Goal: Book appointment/travel/reservation

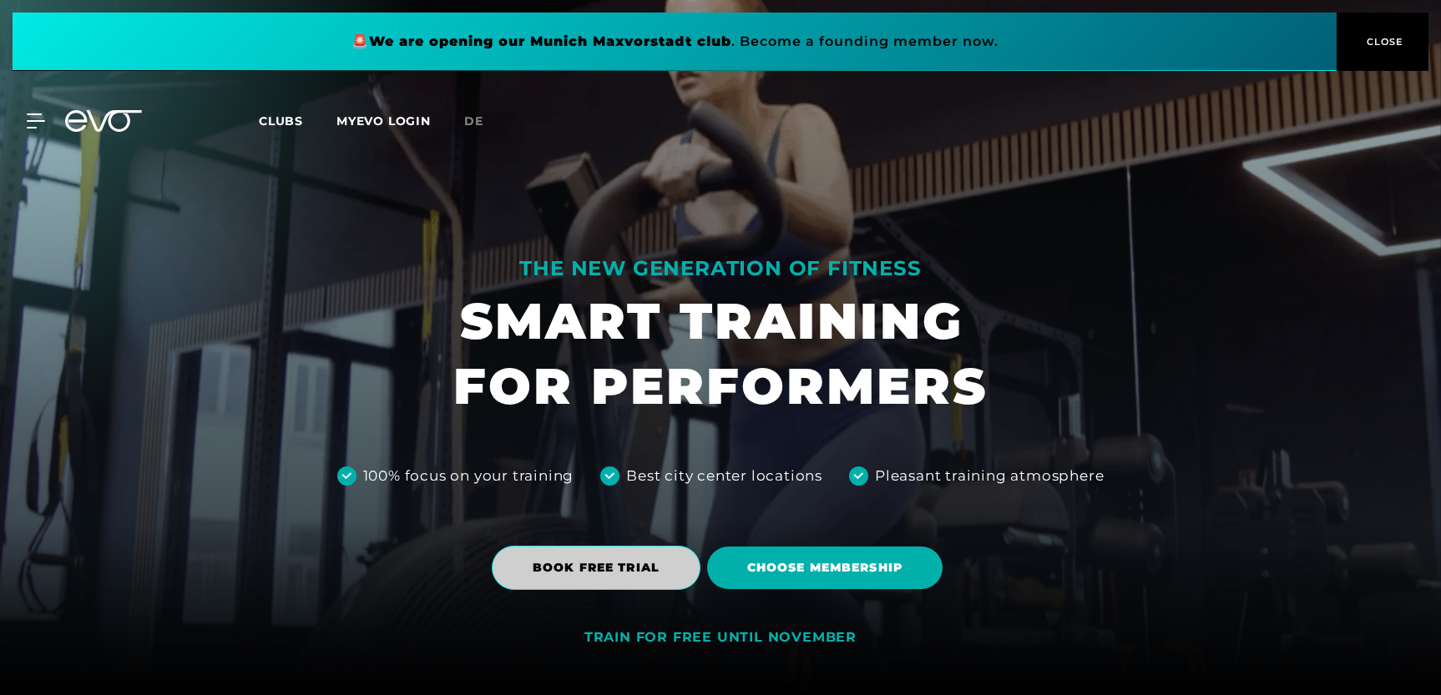
click at [592, 571] on span "BOOK FREE TRIAL" at bounding box center [596, 568] width 127 height 18
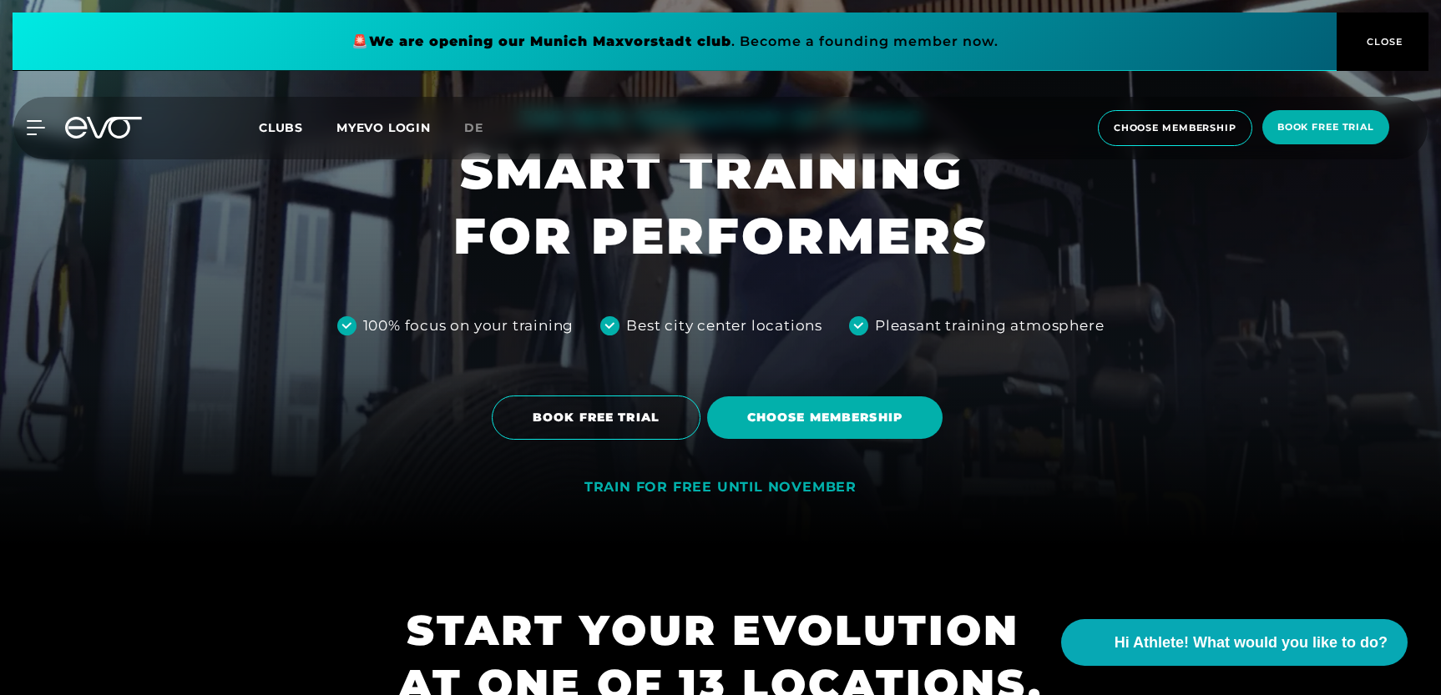
scroll to position [153, 0]
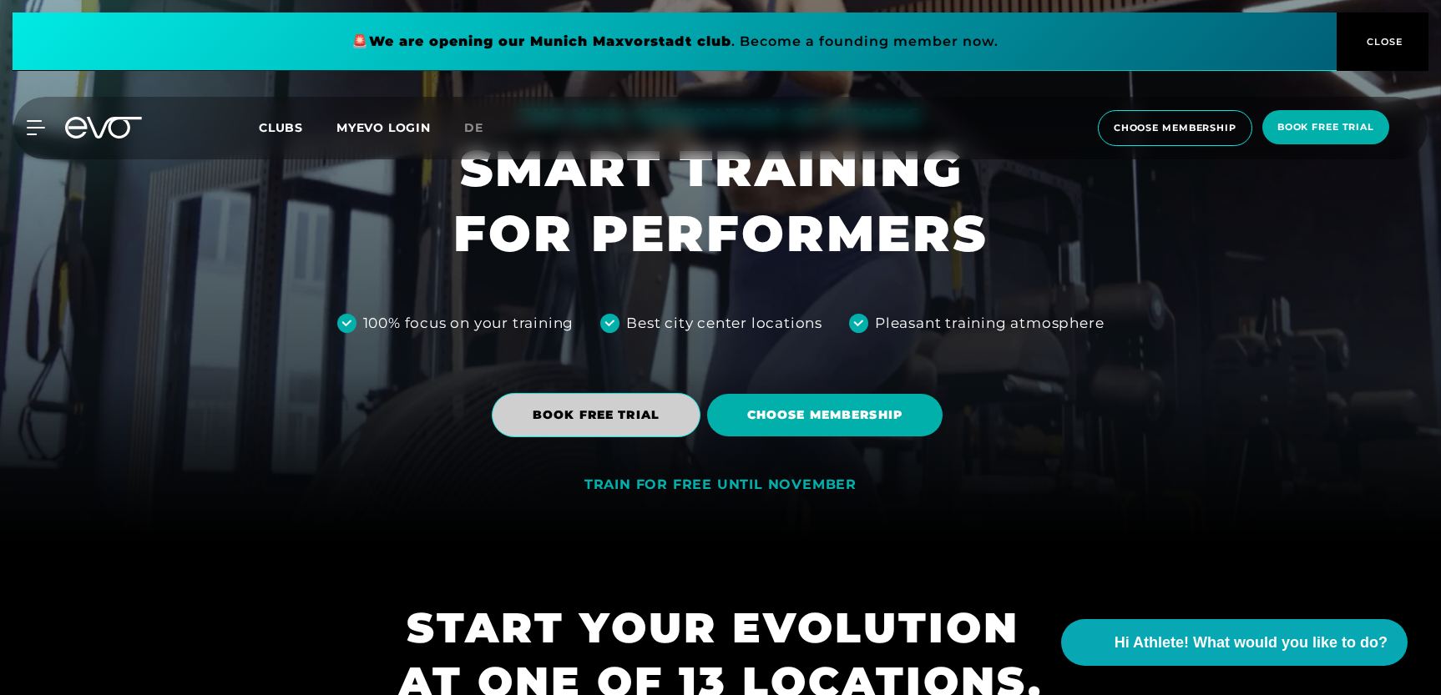
click at [642, 417] on span "BOOK FREE TRIAL" at bounding box center [596, 416] width 127 height 18
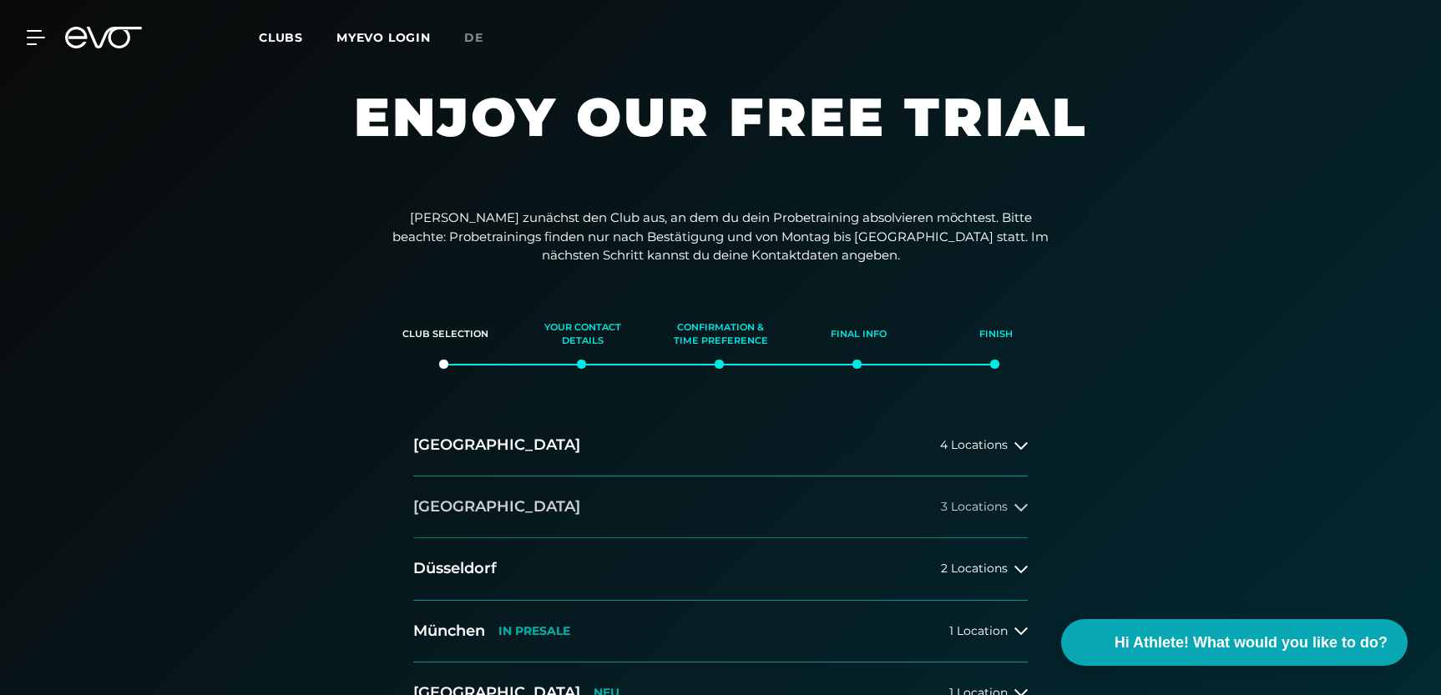
click at [439, 512] on h2 "[GEOGRAPHIC_DATA]" at bounding box center [496, 507] width 167 height 21
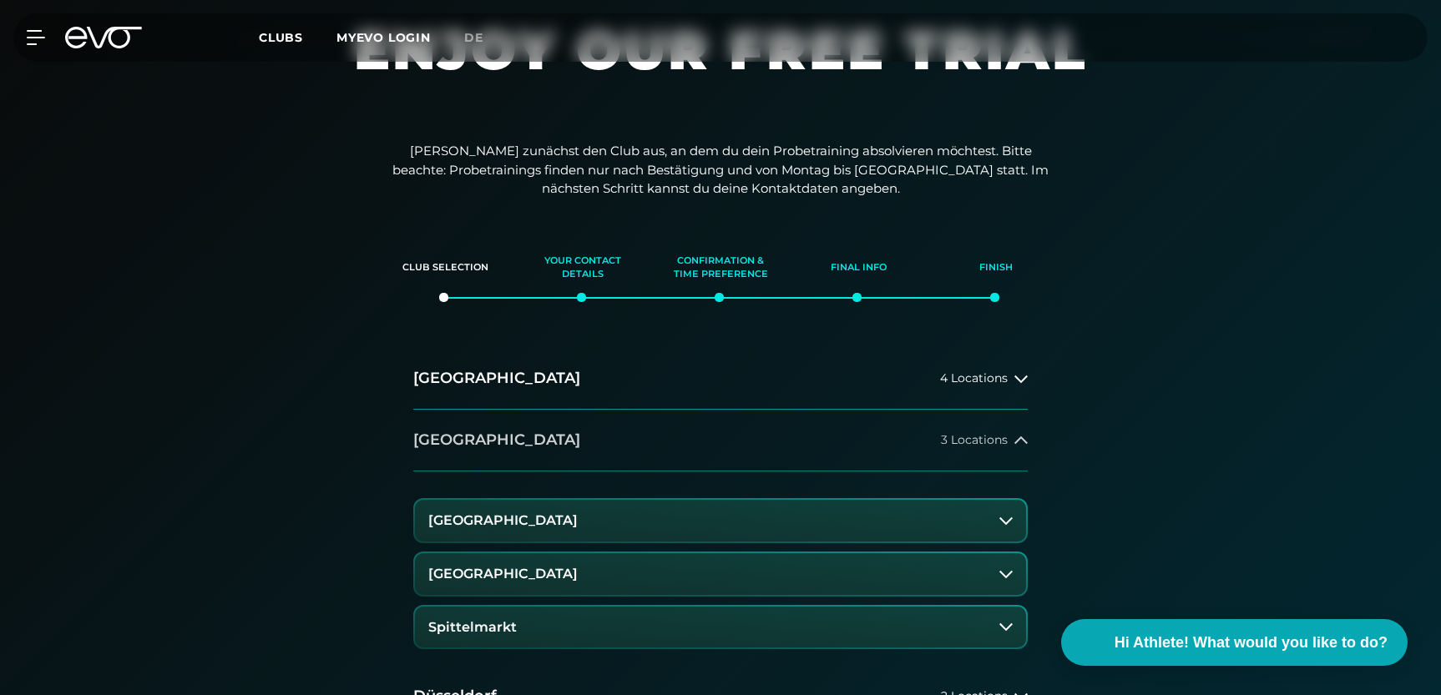
scroll to position [190, 0]
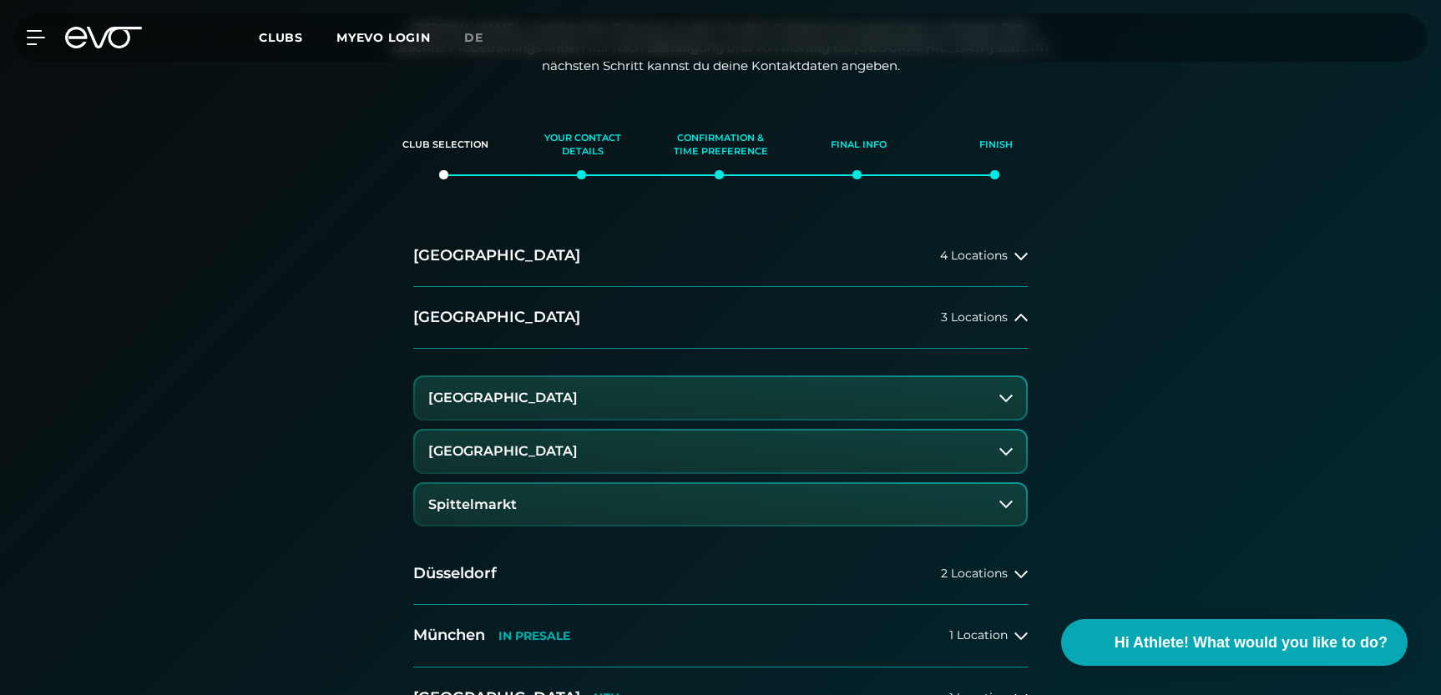
click at [515, 504] on button "Spittelmarkt" at bounding box center [720, 505] width 611 height 42
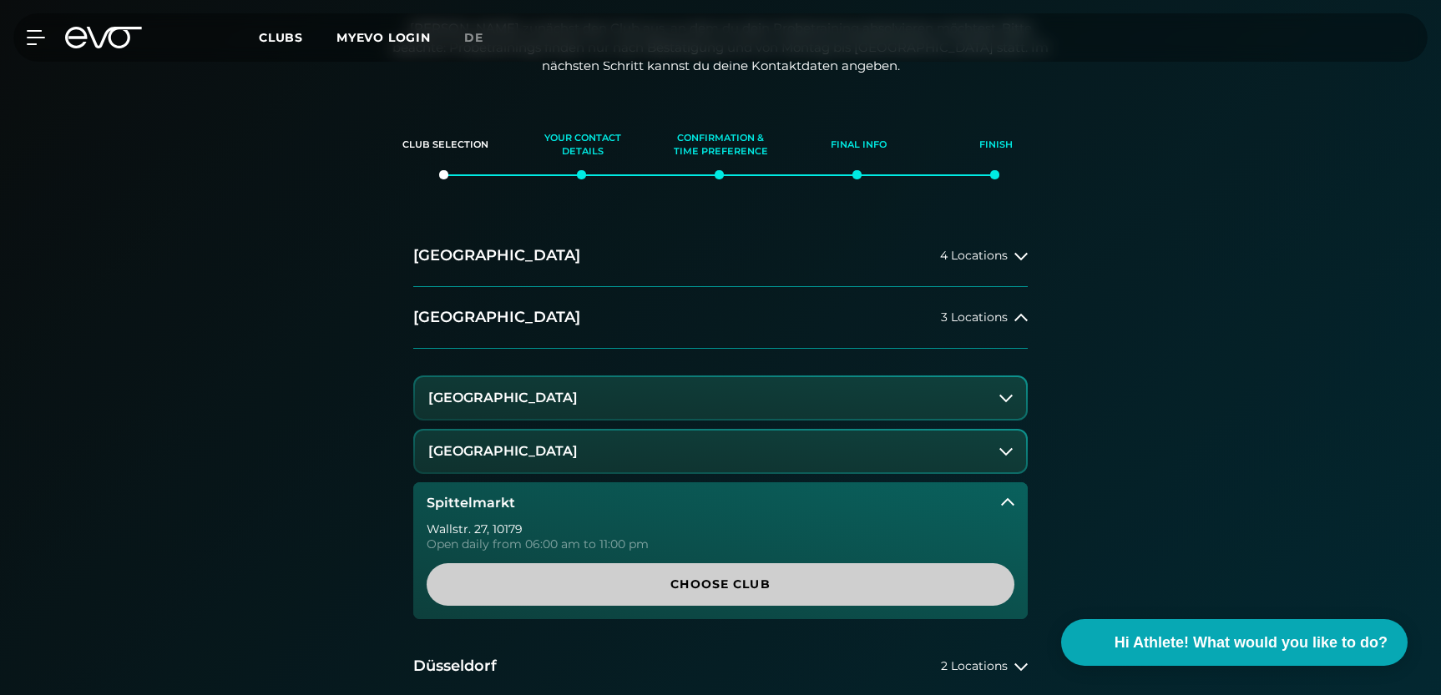
click at [604, 579] on span "Choose Club" at bounding box center [721, 585] width 508 height 18
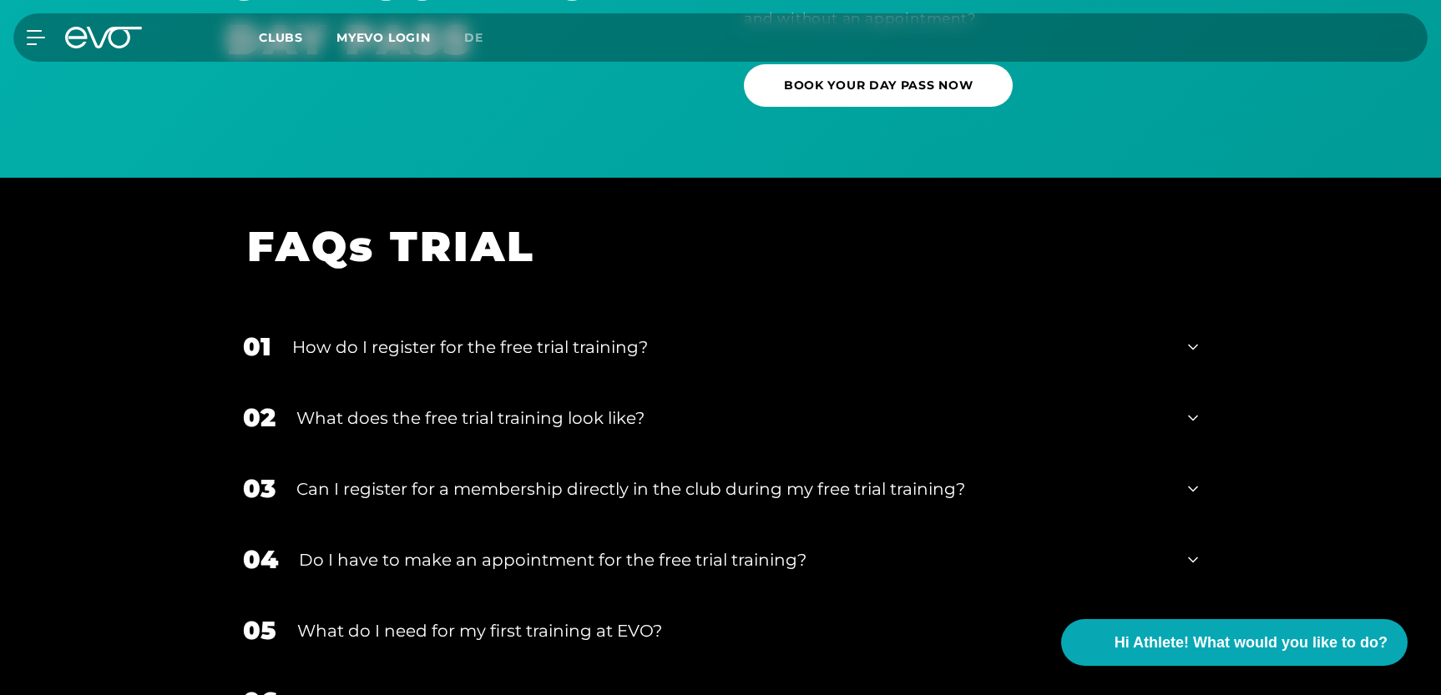
scroll to position [508, 0]
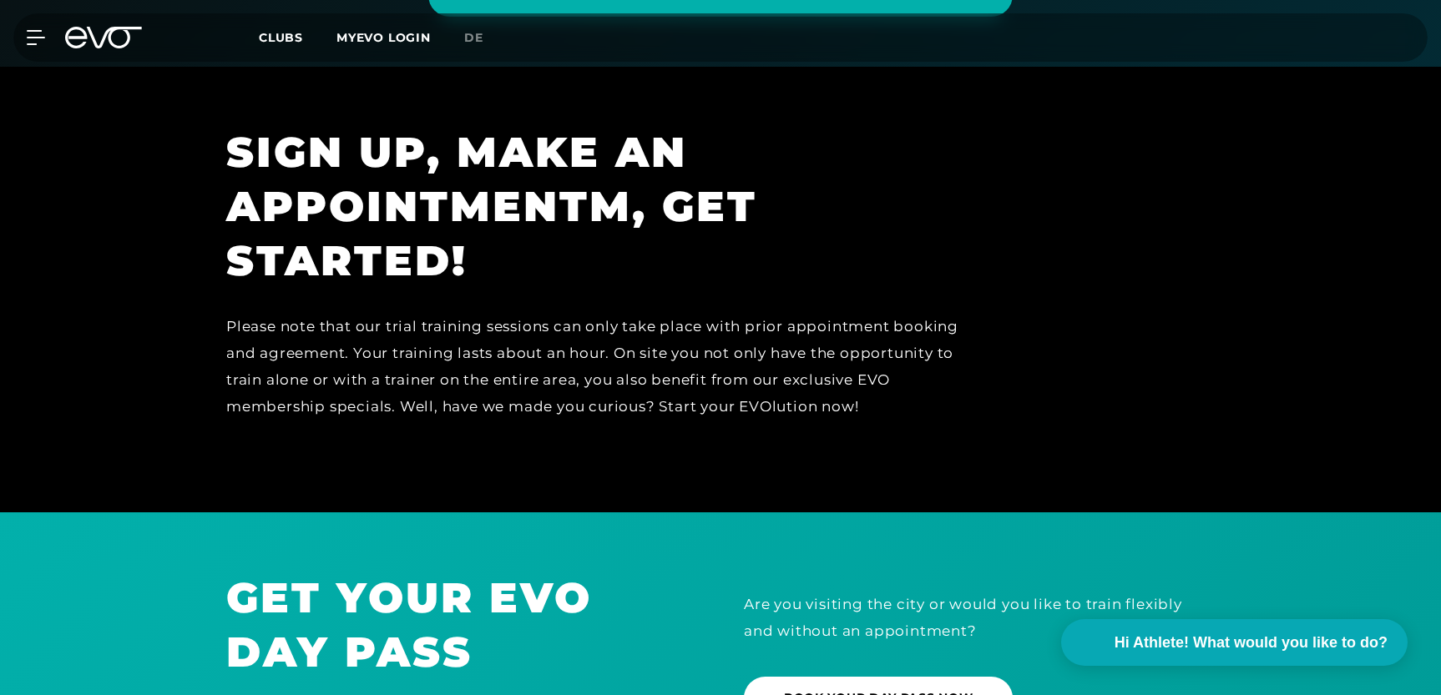
click at [294, 34] on span "Clubs" at bounding box center [281, 37] width 44 height 15
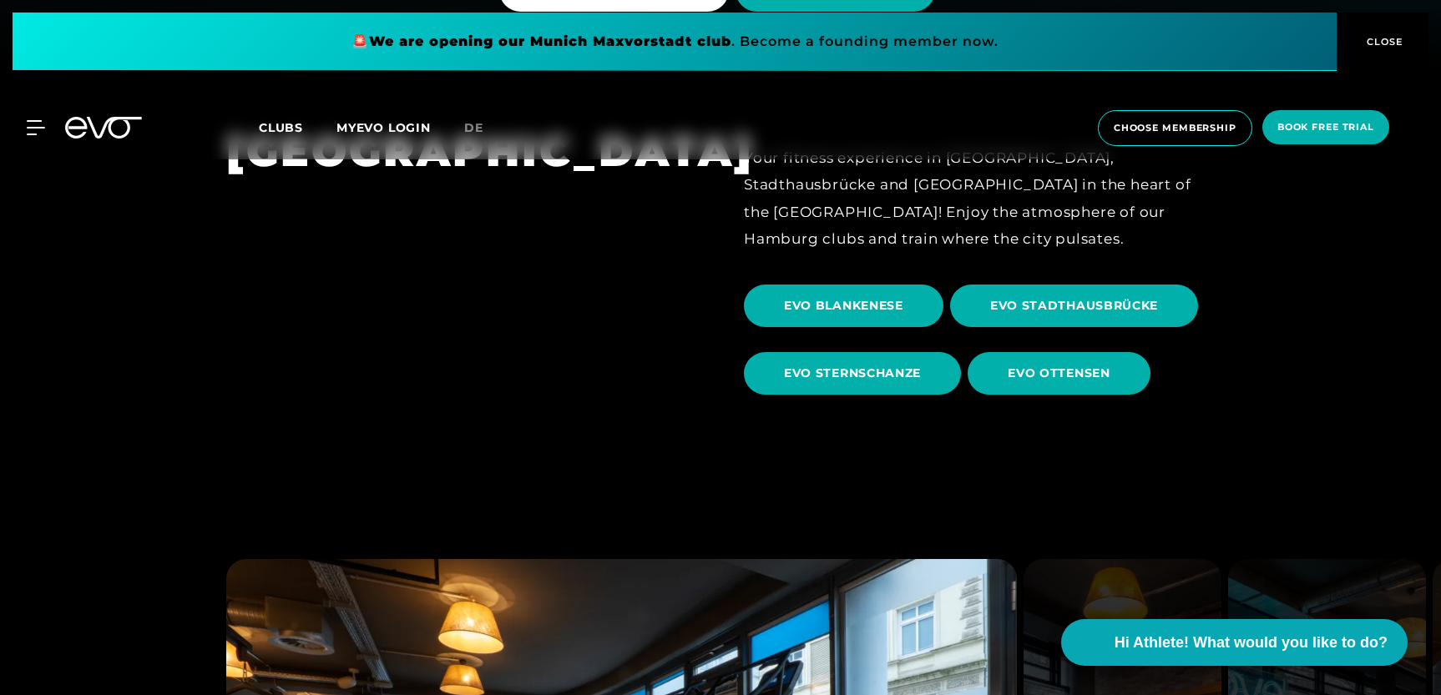
scroll to position [695, 0]
